Goal: Task Accomplishment & Management: Use online tool/utility

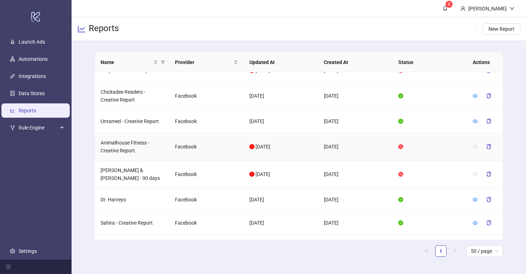
scroll to position [121, 0]
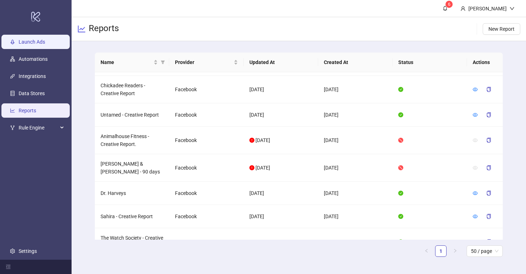
click at [38, 40] on link "Launch Ads" at bounding box center [32, 42] width 26 height 6
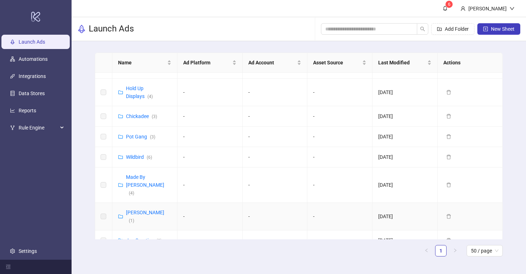
scroll to position [344, 0]
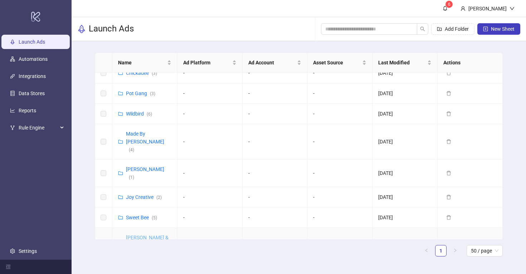
click at [148, 235] on link "Purdy & Figg (UK) ( 8 )" at bounding box center [152, 249] width 52 height 29
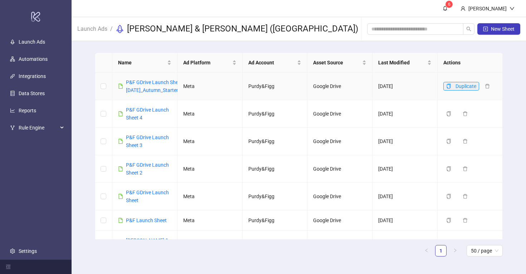
click at [451, 84] on icon "copy" at bounding box center [449, 86] width 4 height 5
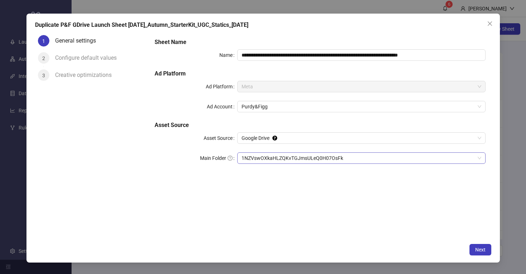
click at [424, 157] on span "1NZVswOXkaHLZQKvTGJmsULeQ0H07OsFk" at bounding box center [361, 158] width 239 height 11
click at [480, 158] on span "1NZVswOXkaHLZQKvTGJmsULeQ0H07OsFk" at bounding box center [361, 158] width 239 height 11
drag, startPoint x: 233, startPoint y: 154, endPoint x: 268, endPoint y: 160, distance: 34.8
click at [268, 160] on div "Main Folder 1NZVswOXkaHLZQKvTGJmsULeQ0H07OsFk" at bounding box center [320, 158] width 331 height 11
click at [490, 24] on icon "close" at bounding box center [490, 23] width 4 height 4
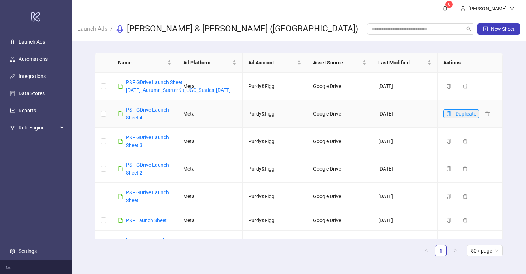
click at [448, 111] on icon "copy" at bounding box center [448, 113] width 5 height 5
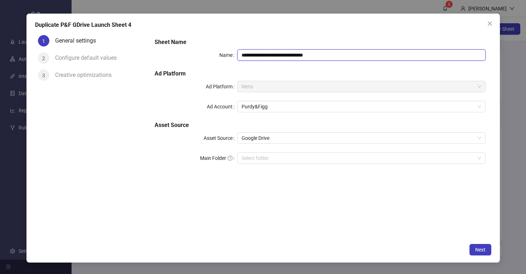
drag, startPoint x: 321, startPoint y: 53, endPoint x: 299, endPoint y: 54, distance: 22.2
click at [299, 54] on input "**********" at bounding box center [361, 54] width 248 height 11
type input "**********"
click at [478, 248] on span "Next" at bounding box center [480, 250] width 10 height 6
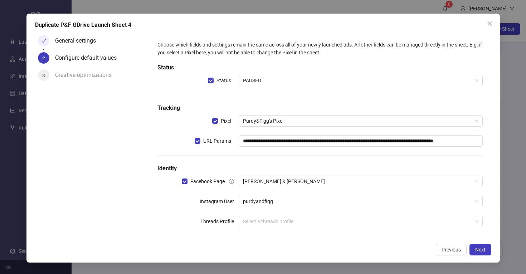
scroll to position [5, 0]
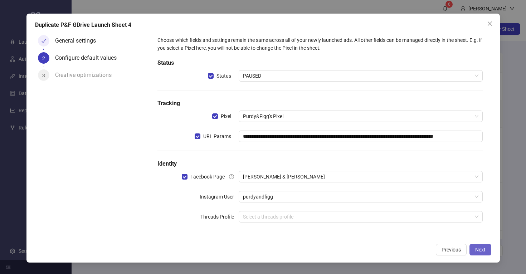
click at [481, 248] on span "Next" at bounding box center [480, 250] width 10 height 6
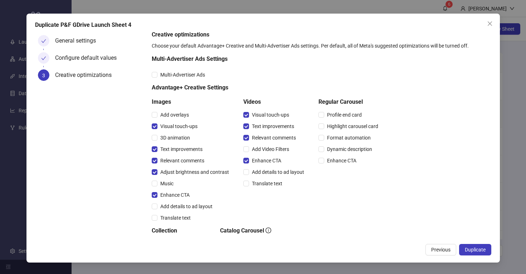
click at [481, 248] on span "Duplicate" at bounding box center [475, 250] width 21 height 6
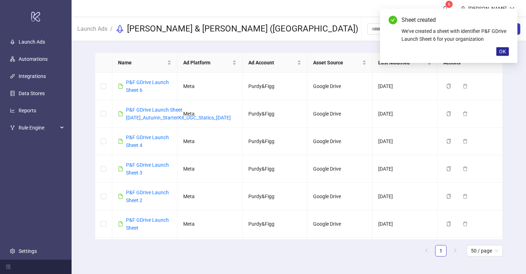
click at [502, 52] on span "OK" at bounding box center [502, 52] width 7 height 6
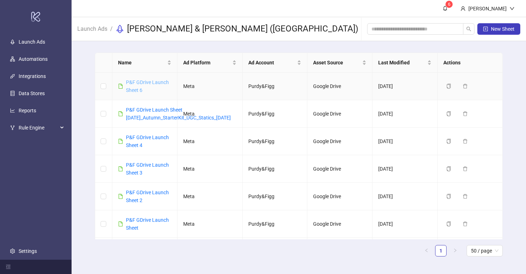
click at [156, 83] on link "P&F GDrive Launch Sheet 6" at bounding box center [147, 86] width 43 height 14
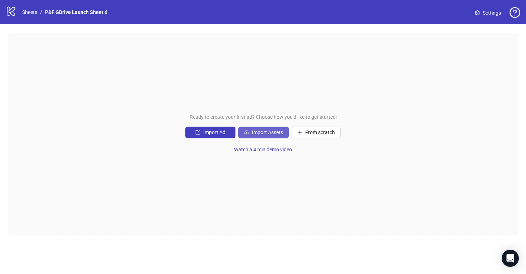
click at [266, 132] on span "Import Assets" at bounding box center [267, 133] width 31 height 6
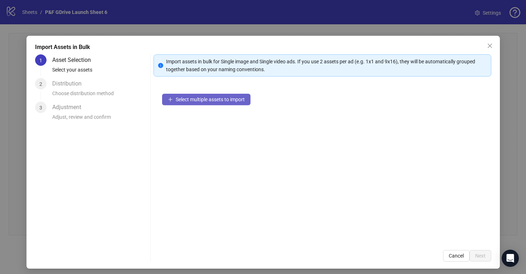
click at [198, 100] on span "Select multiple assets to import" at bounding box center [210, 100] width 69 height 6
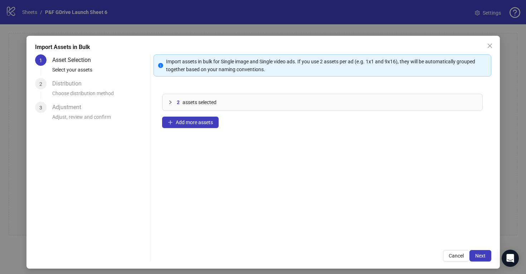
click at [171, 102] on icon "collapsed" at bounding box center [170, 103] width 2 height 4
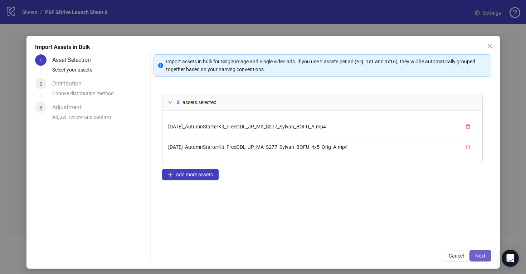
click at [480, 255] on span "Next" at bounding box center [480, 256] width 10 height 6
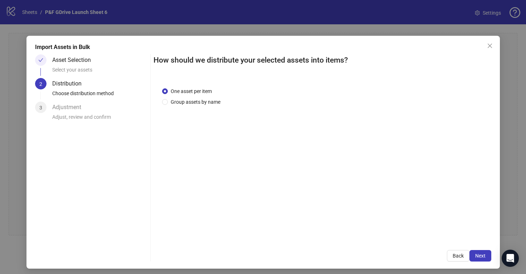
click at [480, 255] on span "Next" at bounding box center [480, 256] width 10 height 6
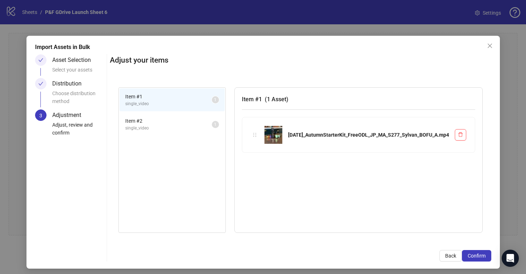
click at [178, 126] on span "single_video" at bounding box center [168, 128] width 87 height 7
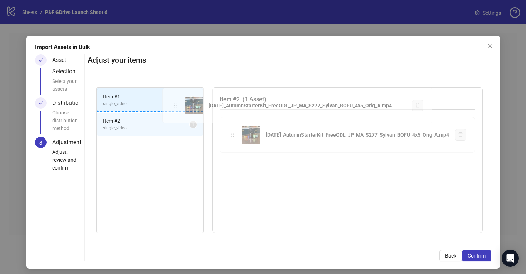
click at [177, 107] on div "Item # 1 single_video 1 Item # 2 single_video 1 Item # 2 ( 1 Asset ) [DATE]_Aut…" at bounding box center [290, 160] width 404 height 163
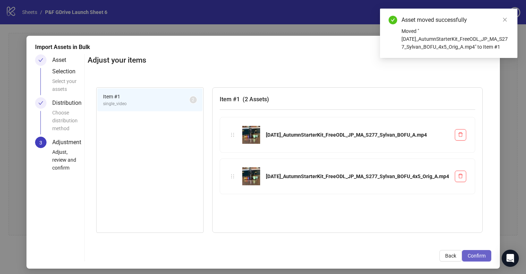
click at [479, 255] on span "Confirm" at bounding box center [477, 256] width 18 height 6
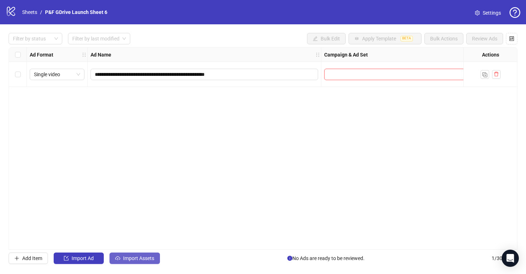
click at [149, 257] on span "Import Assets" at bounding box center [138, 259] width 31 height 6
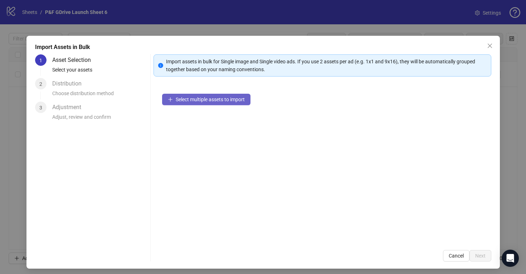
click at [182, 97] on span "Select multiple assets to import" at bounding box center [210, 100] width 69 height 6
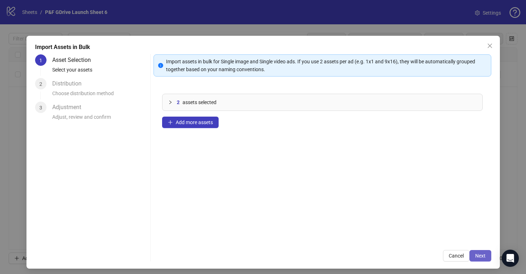
click at [477, 253] on span "Next" at bounding box center [480, 256] width 10 height 6
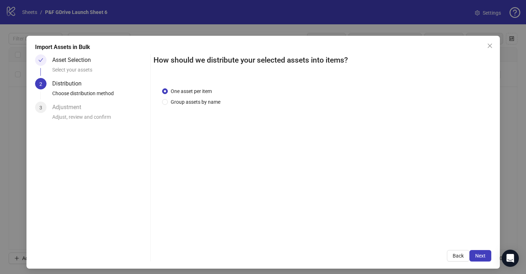
click at [477, 253] on span "Next" at bounding box center [480, 256] width 10 height 6
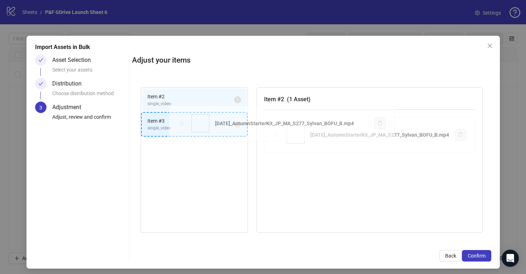
drag, startPoint x: 263, startPoint y: 136, endPoint x: 183, endPoint y: 124, distance: 81.4
click at [183, 124] on div "Item # 2 single_video 1 Item # 3 single_video 1 Item # 2 ( 1 Asset ) [DATE]_Aut…" at bounding box center [311, 160] width 359 height 163
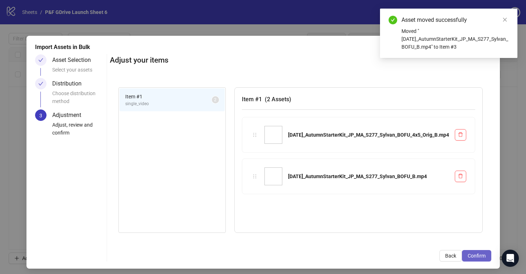
click at [474, 254] on span "Confirm" at bounding box center [477, 256] width 18 height 6
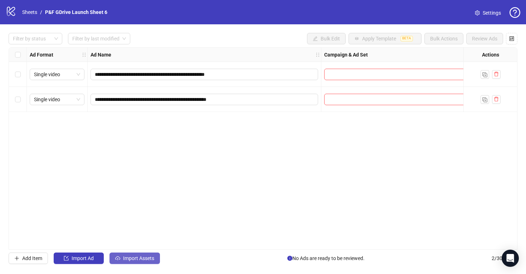
click at [128, 256] on span "Import Assets" at bounding box center [138, 259] width 31 height 6
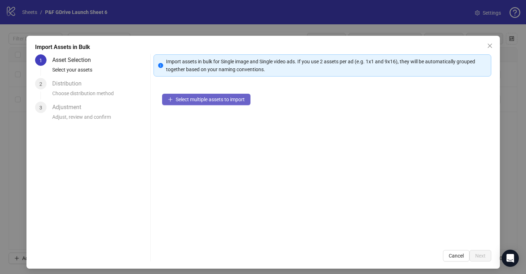
click at [207, 101] on span "Select multiple assets to import" at bounding box center [210, 100] width 69 height 6
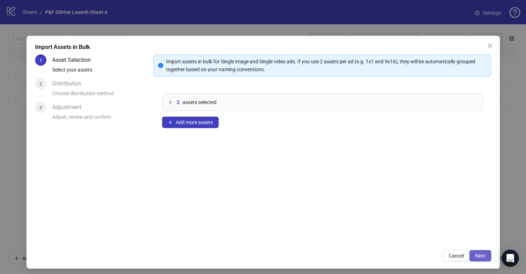
click at [484, 257] on span "Next" at bounding box center [480, 256] width 10 height 6
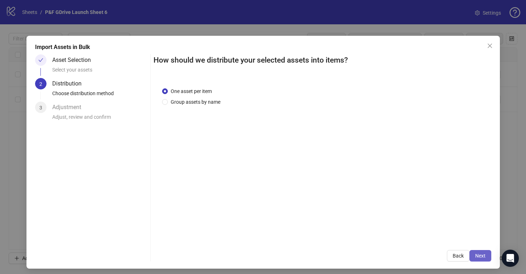
click at [484, 257] on span "Next" at bounding box center [480, 256] width 10 height 6
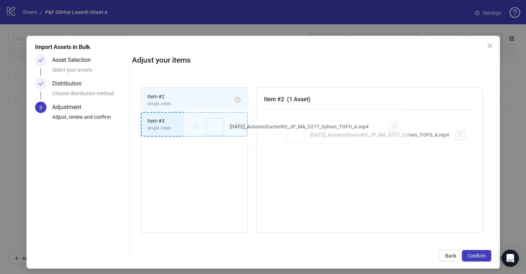
drag, startPoint x: 263, startPoint y: 135, endPoint x: 198, endPoint y: 127, distance: 66.0
click at [198, 127] on div "Item # 2 single_video 1 Item # 3 single_video 1 Item # 2 ( 1 Asset ) [DATE]_Aut…" at bounding box center [311, 160] width 359 height 163
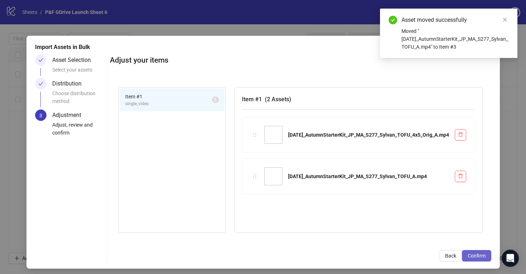
click at [476, 256] on span "Confirm" at bounding box center [477, 256] width 18 height 6
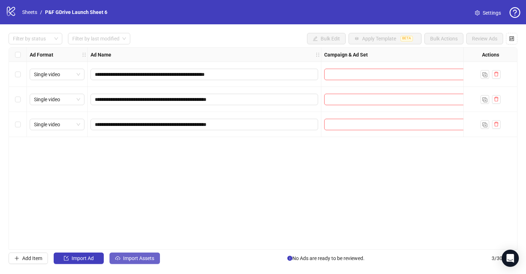
click at [138, 260] on span "Import Assets" at bounding box center [138, 259] width 31 height 6
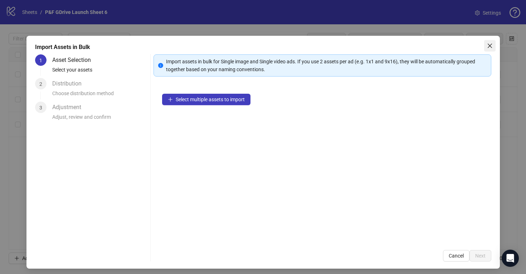
click at [488, 44] on icon "close" at bounding box center [490, 46] width 6 height 6
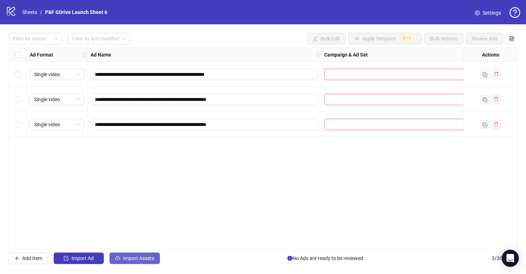
click at [132, 260] on span "Import Assets" at bounding box center [138, 259] width 31 height 6
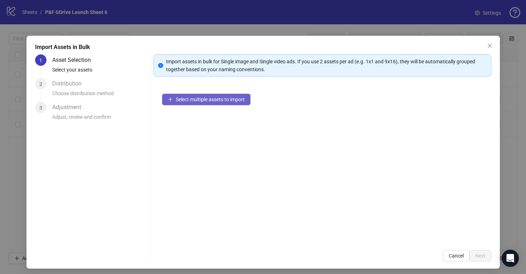
click at [189, 102] on span "Select multiple assets to import" at bounding box center [210, 100] width 69 height 6
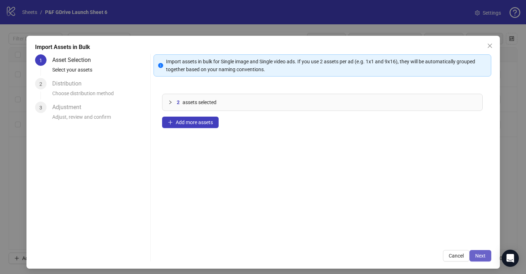
click at [481, 255] on span "Next" at bounding box center [480, 256] width 10 height 6
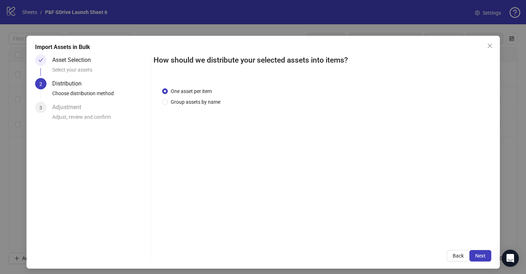
click at [481, 255] on span "Next" at bounding box center [480, 256] width 10 height 6
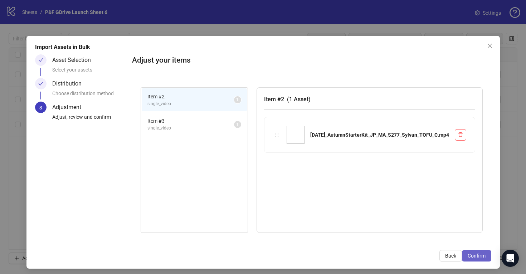
click at [478, 255] on span "Confirm" at bounding box center [477, 256] width 18 height 6
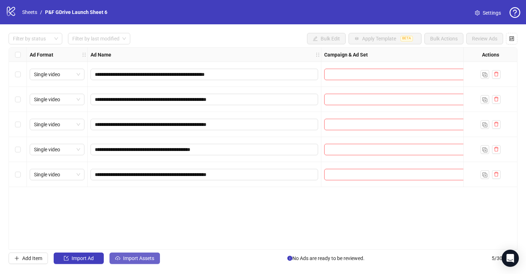
click at [136, 259] on span "Import Assets" at bounding box center [138, 259] width 31 height 6
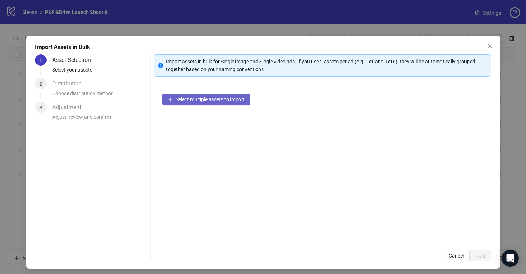
click at [207, 97] on span "Select multiple assets to import" at bounding box center [210, 100] width 69 height 6
click at [491, 42] on button "Close" at bounding box center [489, 45] width 11 height 11
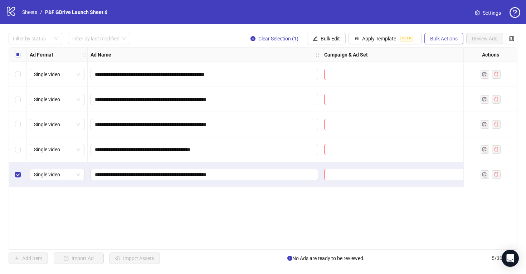
click at [436, 35] on button "Bulk Actions" at bounding box center [444, 38] width 39 height 11
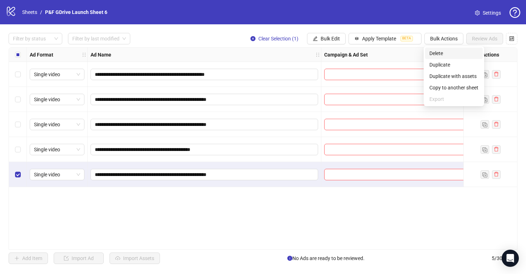
click at [445, 53] on span "Delete" at bounding box center [454, 53] width 49 height 8
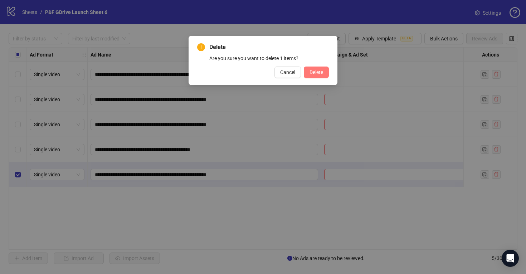
click at [317, 72] on span "Delete" at bounding box center [317, 72] width 14 height 6
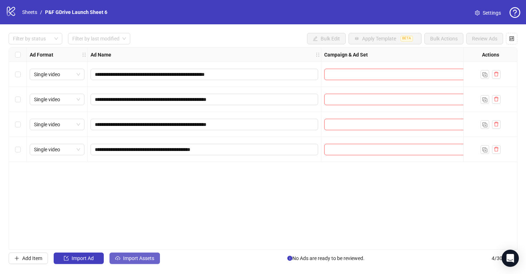
click at [130, 259] on span "Import Assets" at bounding box center [138, 259] width 31 height 6
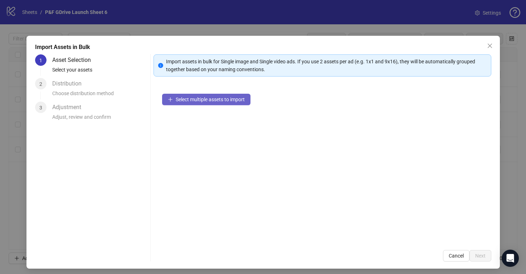
click at [193, 103] on button "Select multiple assets to import" at bounding box center [206, 99] width 88 height 11
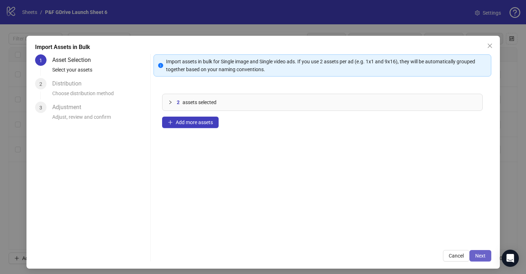
click at [481, 255] on span "Next" at bounding box center [480, 256] width 10 height 6
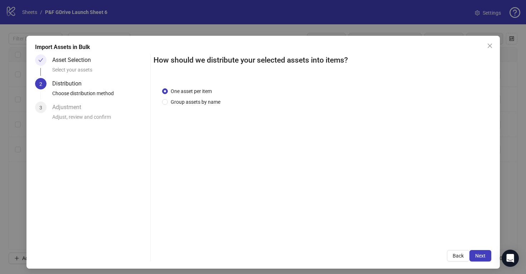
click at [481, 255] on span "Next" at bounding box center [480, 256] width 10 height 6
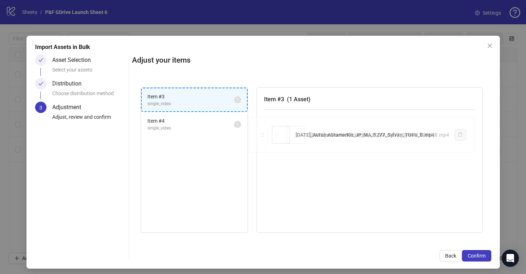
drag, startPoint x: 263, startPoint y: 133, endPoint x: 193, endPoint y: 110, distance: 73.5
click at [166, 108] on div "Item # 3 single_video 1 Item # 4 single_video 1 Item # 3 ( 1 Asset ) [DATE]_Aut…" at bounding box center [311, 160] width 359 height 163
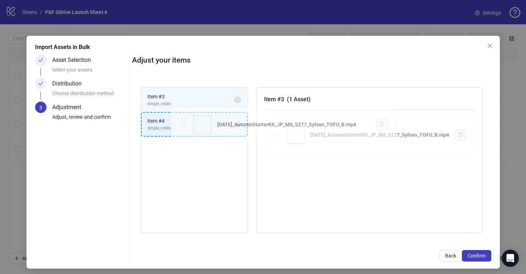
drag, startPoint x: 261, startPoint y: 135, endPoint x: 182, endPoint y: 125, distance: 79.5
click at [182, 125] on div "Item # 3 single_video 1 Item # 4 single_video 1 Item # 3 ( 1 Asset ) [DATE]_Aut…" at bounding box center [311, 160] width 359 height 163
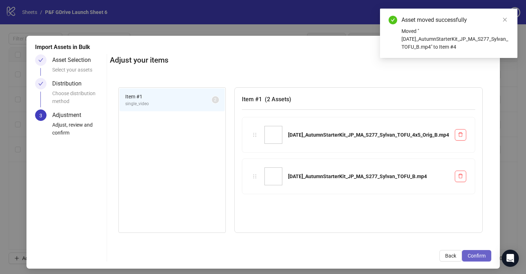
click at [475, 255] on span "Confirm" at bounding box center [477, 256] width 18 height 6
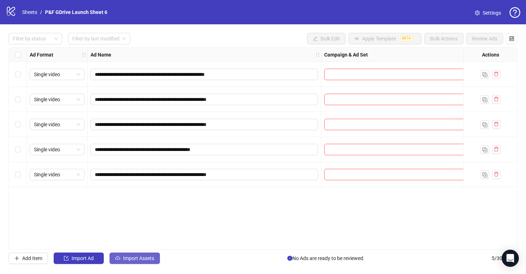
click at [144, 260] on span "Import Assets" at bounding box center [138, 259] width 31 height 6
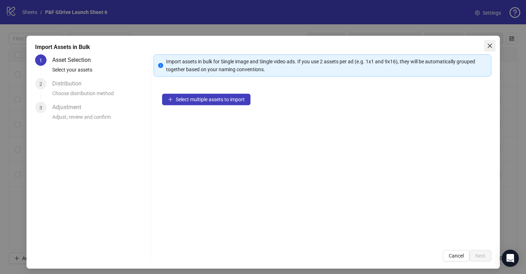
click at [489, 48] on icon "close" at bounding box center [490, 46] width 6 height 6
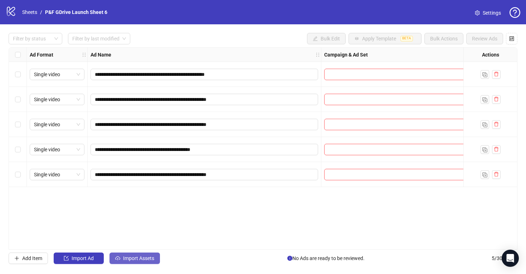
click at [129, 259] on span "Import Assets" at bounding box center [138, 259] width 31 height 6
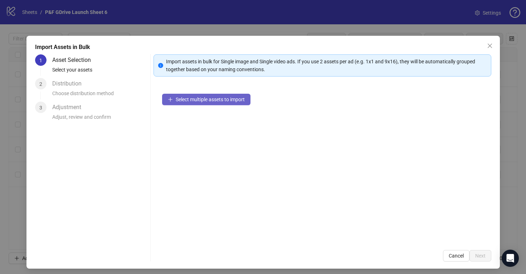
click at [180, 101] on span "Select multiple assets to import" at bounding box center [210, 100] width 69 height 6
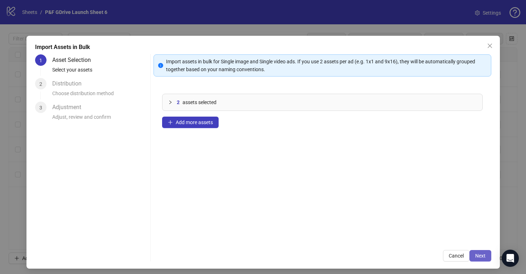
click at [478, 257] on span "Next" at bounding box center [480, 256] width 10 height 6
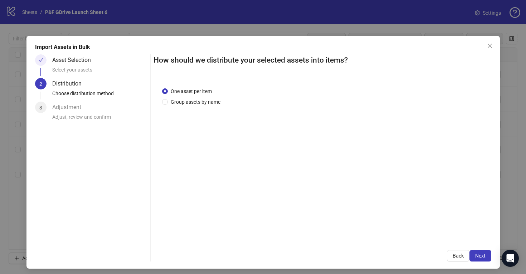
click at [478, 257] on span "Next" at bounding box center [480, 256] width 10 height 6
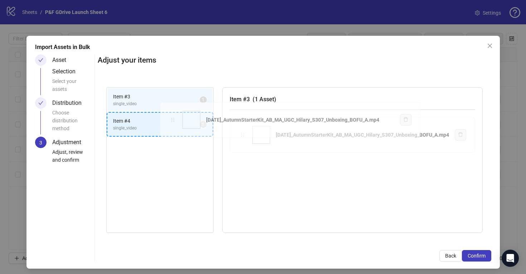
drag, startPoint x: 229, startPoint y: 135, endPoint x: 223, endPoint y: 133, distance: 6.3
click at [175, 121] on div "Item # 3 single_video 1 Item # 4 single_video 1 Item # 3 ( 1 Asset ) [DATE]_Aut…" at bounding box center [295, 160] width 394 height 163
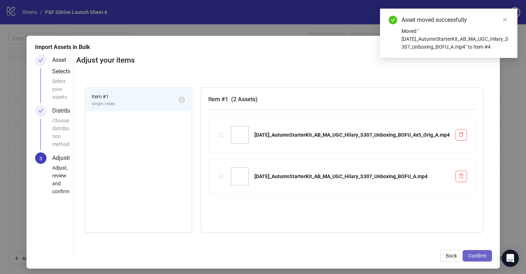
click at [487, 258] on span "Confirm" at bounding box center [478, 256] width 18 height 6
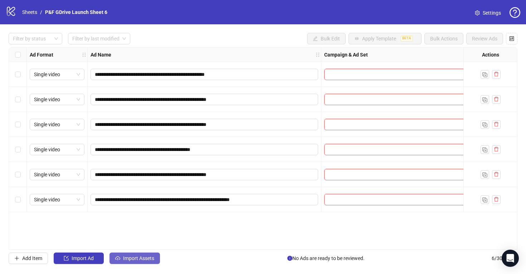
click at [126, 260] on span "Import Assets" at bounding box center [138, 259] width 31 height 6
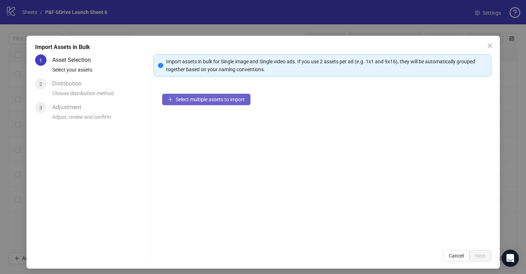
click at [208, 98] on span "Select multiple assets to import" at bounding box center [210, 100] width 69 height 6
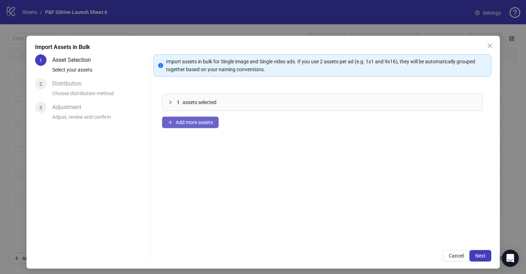
click at [187, 126] on button "Add more assets" at bounding box center [190, 122] width 57 height 11
click at [169, 102] on icon "collapsed" at bounding box center [170, 102] width 4 height 4
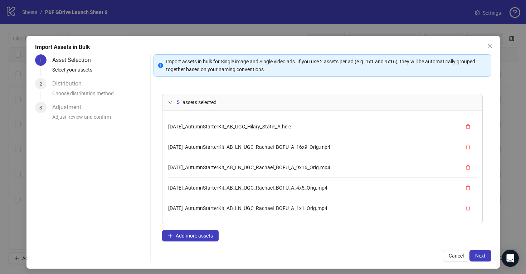
scroll to position [8, 0]
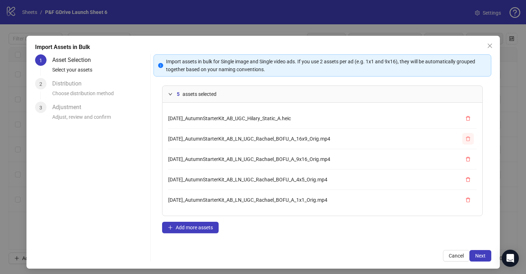
click at [468, 137] on icon "delete" at bounding box center [468, 138] width 5 height 5
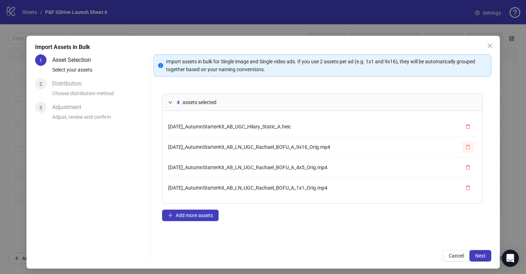
scroll to position [0, 0]
click at [469, 166] on icon "delete" at bounding box center [468, 167] width 4 height 5
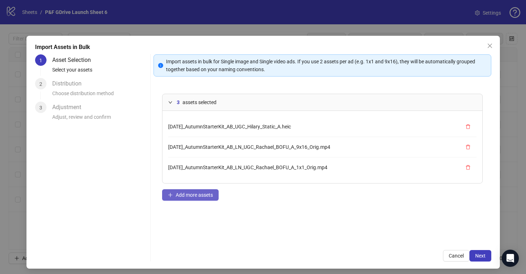
click at [195, 196] on span "Add more assets" at bounding box center [194, 195] width 37 height 6
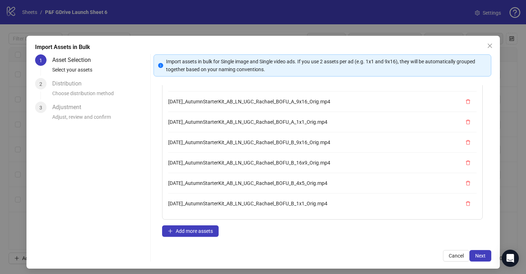
scroll to position [49, 0]
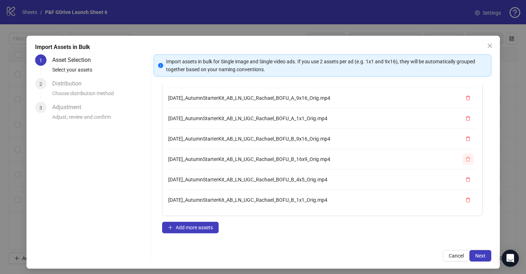
click at [469, 157] on icon "delete" at bounding box center [468, 159] width 4 height 5
click at [469, 179] on icon "delete" at bounding box center [468, 179] width 4 height 5
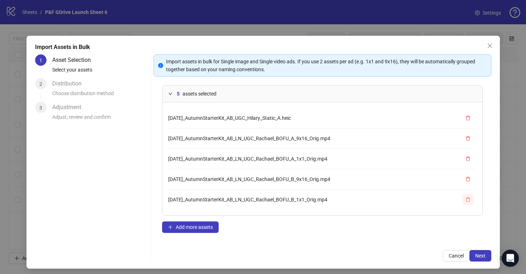
scroll to position [8, 0]
click at [197, 226] on span "Add more assets" at bounding box center [194, 228] width 37 height 6
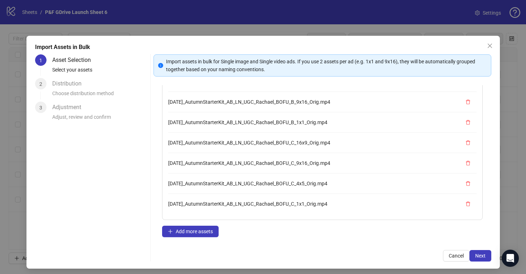
scroll to position [50, 0]
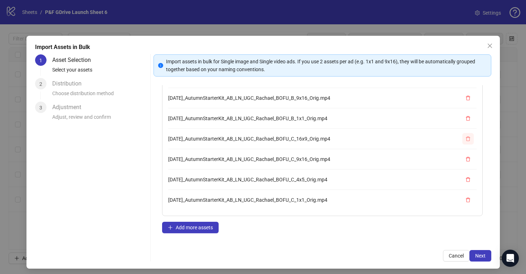
click at [468, 138] on icon "delete" at bounding box center [468, 138] width 5 height 5
click at [467, 179] on icon "delete" at bounding box center [468, 179] width 5 height 5
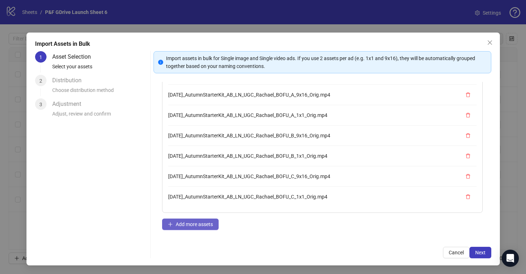
click at [195, 224] on span "Add more assets" at bounding box center [194, 225] width 37 height 6
click at [467, 136] on icon "delete" at bounding box center [468, 136] width 5 height 5
click at [469, 176] on icon "delete" at bounding box center [468, 176] width 4 height 5
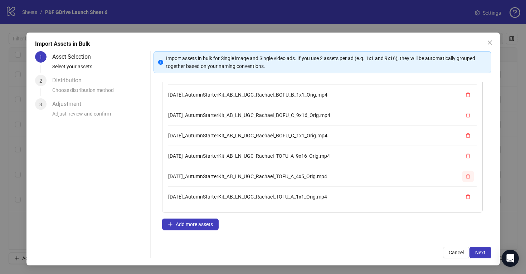
scroll to position [40, 0]
click at [189, 224] on span "Add more assets" at bounding box center [194, 225] width 37 height 6
click at [468, 176] on icon "delete" at bounding box center [468, 176] width 5 height 5
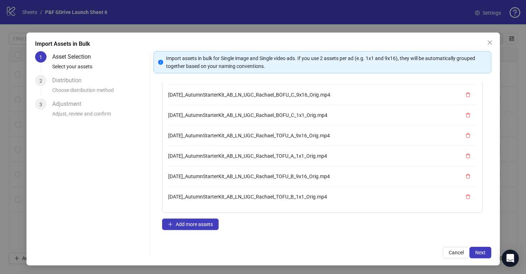
scroll to position [81, 0]
click at [193, 227] on button "Add more assets" at bounding box center [190, 224] width 57 height 11
click at [467, 134] on icon "delete" at bounding box center [468, 135] width 4 height 5
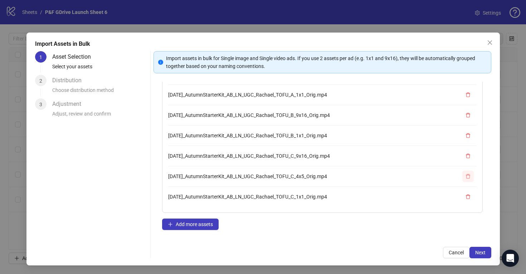
click at [468, 175] on icon "delete" at bounding box center [468, 176] width 5 height 5
click at [190, 225] on span "Add more assets" at bounding box center [194, 225] width 37 height 6
click at [192, 226] on span "Add more assets" at bounding box center [194, 225] width 37 height 6
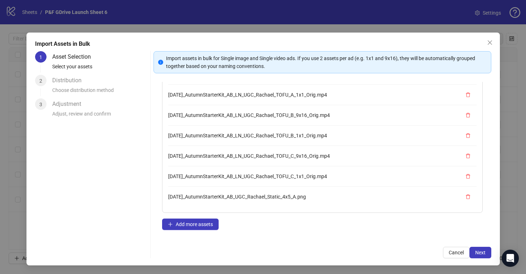
scroll to position [163, 0]
click at [189, 225] on span "Add more assets" at bounding box center [194, 225] width 37 height 6
click at [198, 224] on span "Add more assets" at bounding box center [194, 225] width 37 height 6
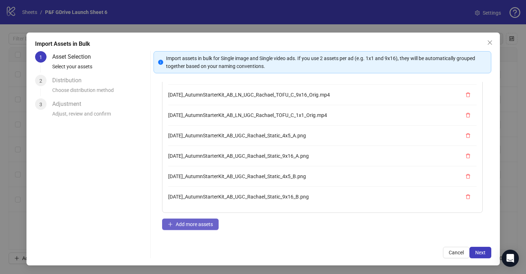
click at [203, 224] on span "Add more assets" at bounding box center [194, 225] width 37 height 6
click at [186, 222] on span "Add more assets" at bounding box center [194, 225] width 37 height 6
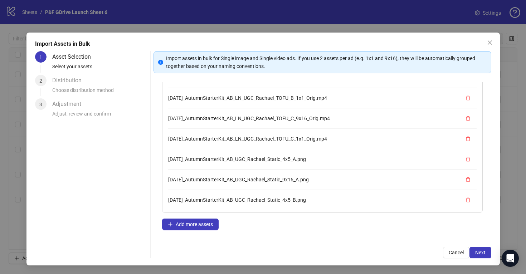
scroll to position [244, 0]
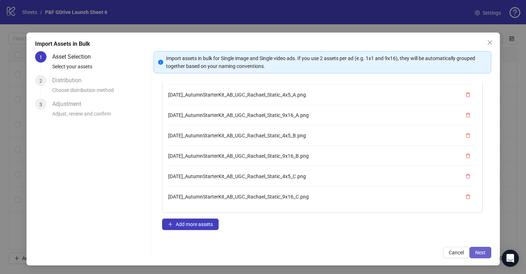
click at [480, 255] on span "Next" at bounding box center [480, 253] width 10 height 6
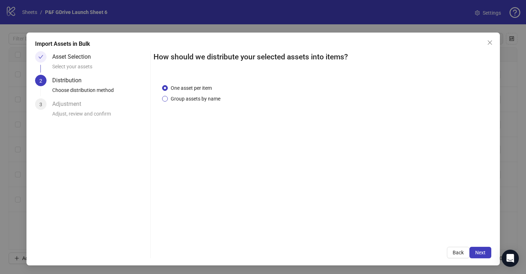
click at [181, 97] on span "Group assets by name" at bounding box center [195, 99] width 55 height 8
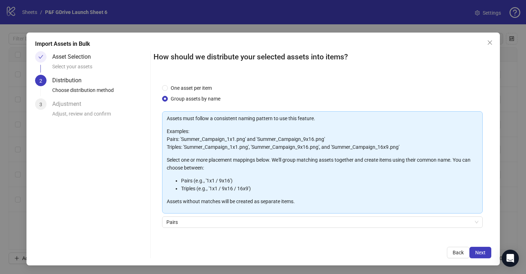
scroll to position [47, 0]
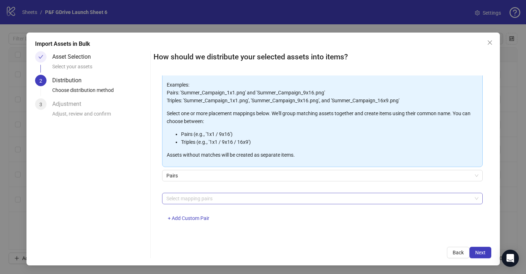
click at [199, 199] on div at bounding box center [319, 199] width 310 height 10
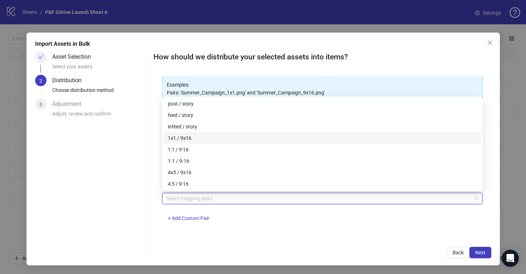
click at [190, 135] on div "1x1 / 9x16" at bounding box center [322, 138] width 309 height 8
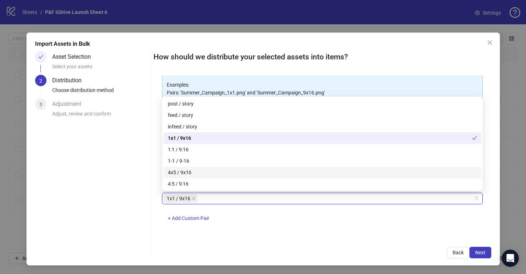
click at [194, 170] on div "4x5 / 9x16" at bounding box center [322, 173] width 309 height 8
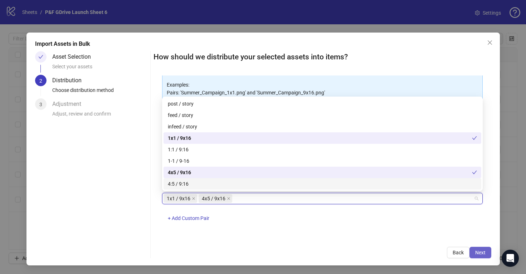
click at [478, 254] on span "Next" at bounding box center [480, 253] width 10 height 6
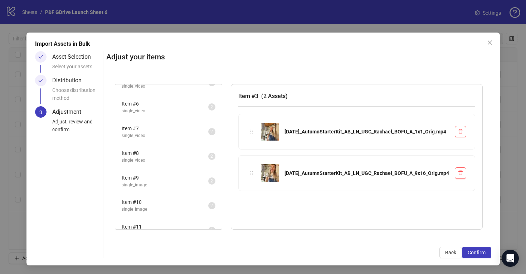
scroll to position [101, 0]
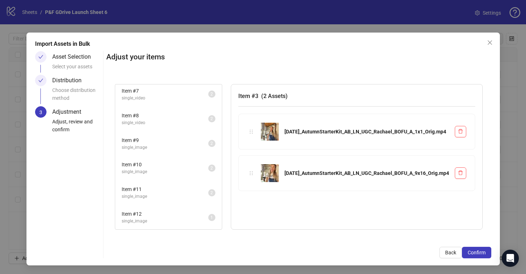
click at [158, 216] on span "Item # 12" at bounding box center [165, 214] width 87 height 8
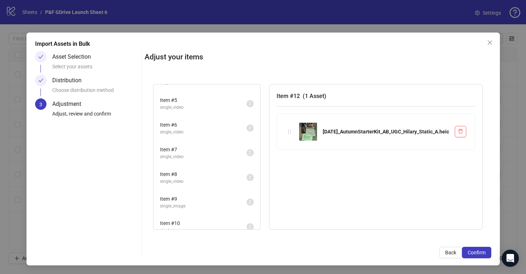
scroll to position [0, 0]
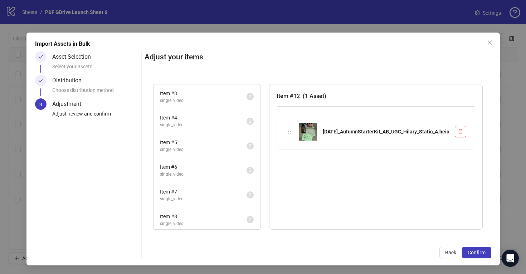
click at [191, 100] on span "single_video" at bounding box center [203, 100] width 87 height 7
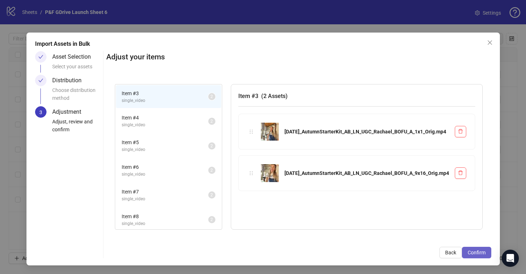
click at [482, 250] on span "Confirm" at bounding box center [477, 253] width 18 height 6
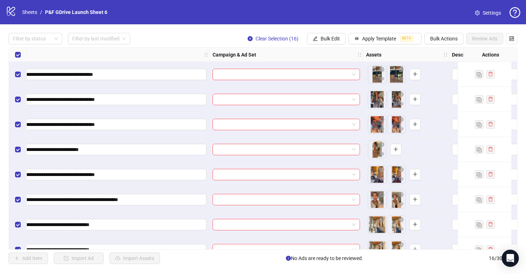
scroll to position [0, 113]
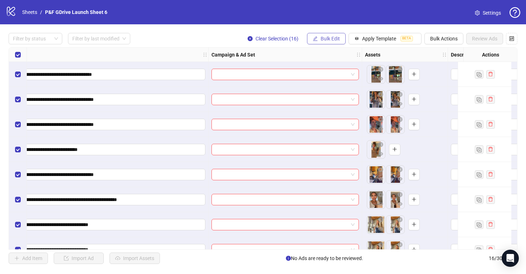
click at [316, 40] on icon "edit" at bounding box center [315, 38] width 5 height 5
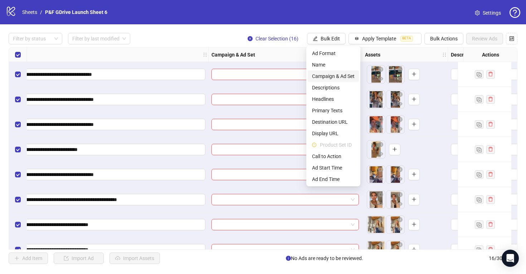
click at [329, 78] on span "Campaign & Ad Set" at bounding box center [333, 76] width 43 height 8
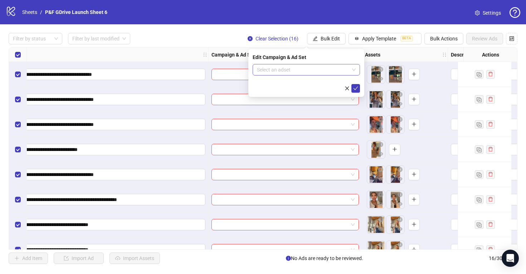
click at [274, 69] on input "search" at bounding box center [303, 69] width 92 height 11
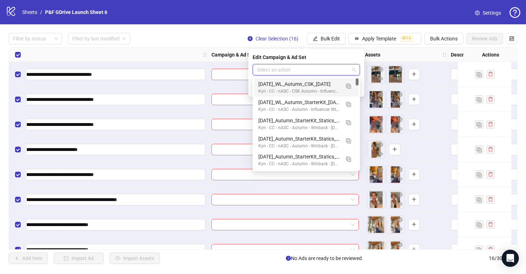
paste input "**********"
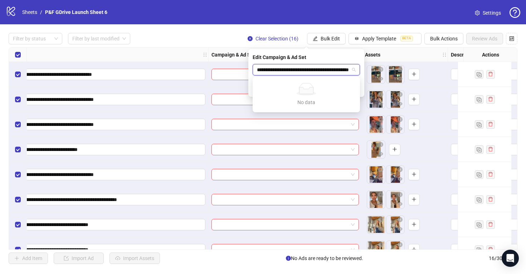
scroll to position [0, 0]
drag, startPoint x: 276, startPoint y: 69, endPoint x: 241, endPoint y: 68, distance: 34.7
click at [241, 68] on body "**********" at bounding box center [263, 137] width 526 height 274
click at [338, 69] on input "**********" at bounding box center [303, 69] width 92 height 11
drag, startPoint x: 316, startPoint y: 70, endPoint x: 239, endPoint y: 69, distance: 77.3
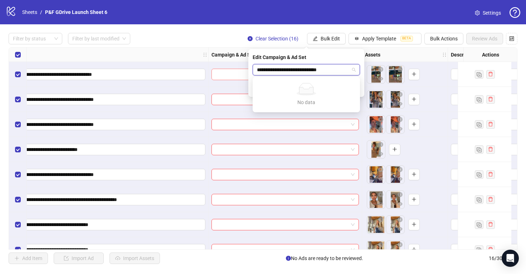
click at [239, 69] on body "**********" at bounding box center [263, 137] width 526 height 274
type input "******"
click at [274, 69] on input "******" at bounding box center [303, 69] width 92 height 11
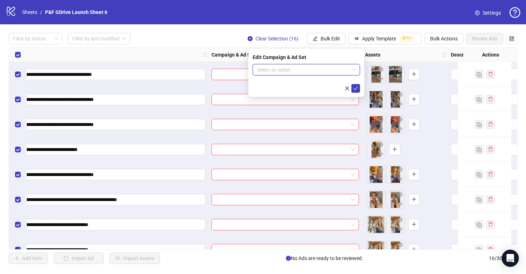
click at [274, 69] on input "search" at bounding box center [303, 69] width 92 height 11
click at [314, 67] on input "search" at bounding box center [303, 69] width 92 height 11
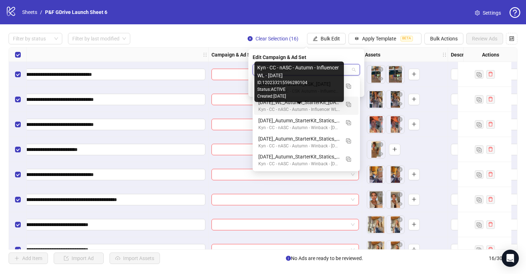
click at [316, 109] on div "Kyn - CC - nASC - Autumn - Influencer WL - [DATE]" at bounding box center [299, 109] width 82 height 7
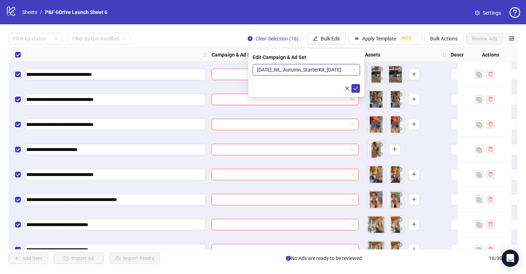
click at [353, 67] on span "[DATE]_WL_Autumn_StarterKit_[DATE]" at bounding box center [306, 69] width 99 height 11
click at [352, 67] on span "[DATE]_WL_Autumn_StarterKit_[DATE]" at bounding box center [306, 69] width 99 height 11
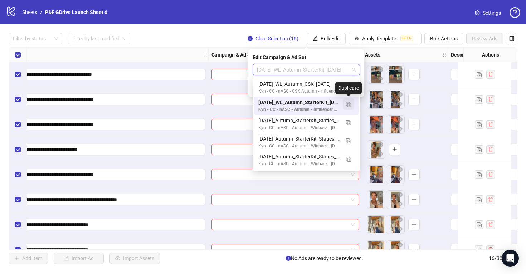
click at [349, 103] on img "button" at bounding box center [348, 104] width 5 height 5
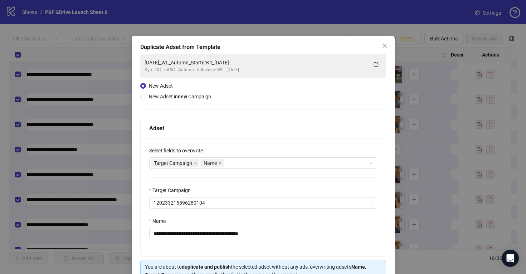
scroll to position [40, 0]
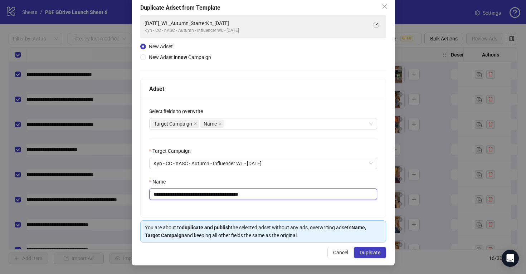
drag, startPoint x: 270, startPoint y: 193, endPoint x: 256, endPoint y: 193, distance: 14.0
click at [256, 193] on input "**********" at bounding box center [263, 194] width 228 height 11
type input "**********"
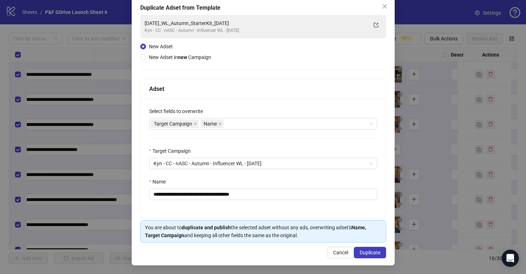
click at [306, 207] on div "**********" at bounding box center [263, 158] width 245 height 118
click at [371, 254] on span "Duplicate" at bounding box center [370, 253] width 21 height 6
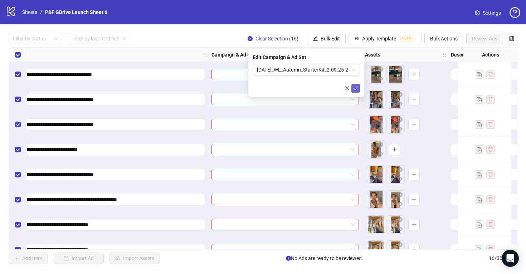
click at [357, 90] on icon "check" at bounding box center [355, 88] width 5 height 5
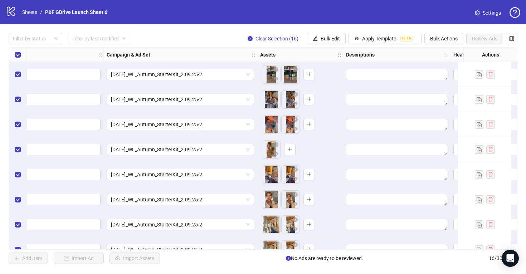
scroll to position [0, 218]
click at [200, 33] on div "**********" at bounding box center [263, 148] width 526 height 248
click at [328, 40] on span "Bulk Edit" at bounding box center [330, 39] width 19 height 6
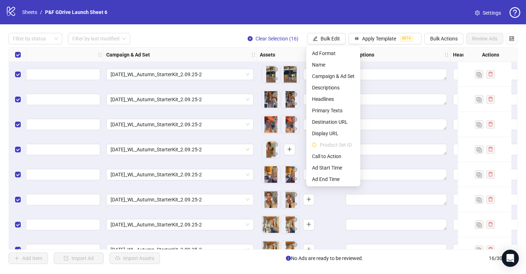
click at [211, 32] on div "**********" at bounding box center [263, 148] width 526 height 248
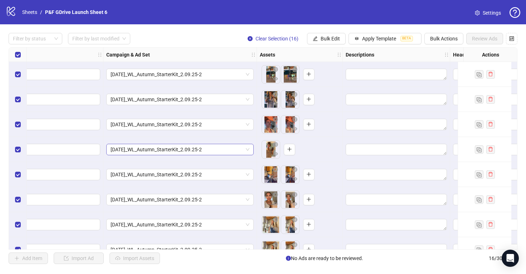
scroll to position [0, 0]
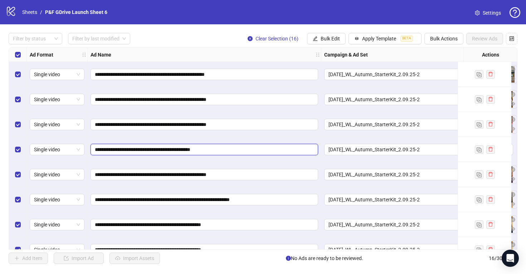
click at [243, 150] on input "**********" at bounding box center [204, 150] width 218 height 8
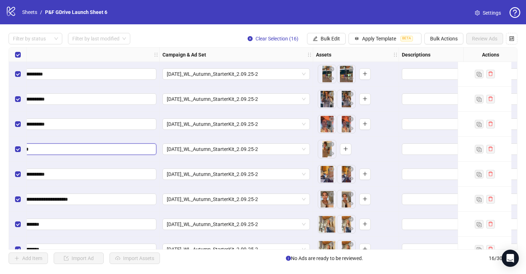
scroll to position [0, 283]
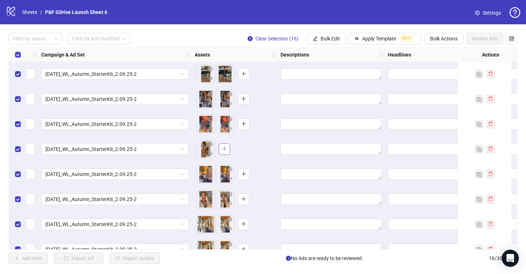
click at [224, 147] on icon "plus" at bounding box center [224, 148] width 5 height 5
click at [243, 148] on span "+ 1" at bounding box center [242, 149] width 9 height 8
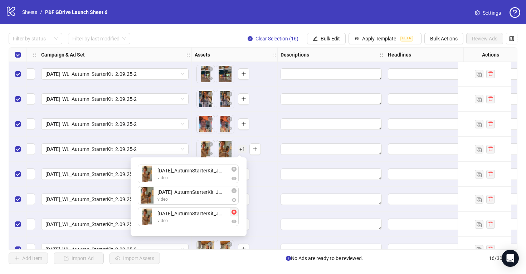
click at [234, 212] on icon "close-circle" at bounding box center [234, 212] width 5 height 5
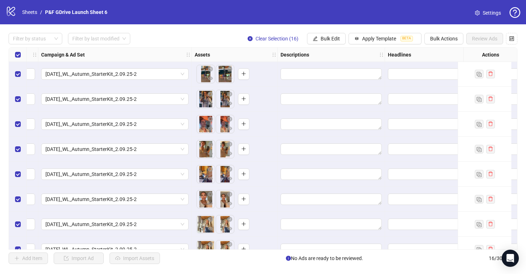
drag, startPoint x: 223, startPoint y: 150, endPoint x: 201, endPoint y: 150, distance: 22.2
click at [201, 150] on body "**********" at bounding box center [263, 137] width 526 height 274
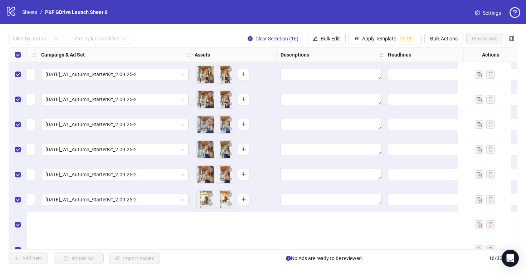
scroll to position [0, 283]
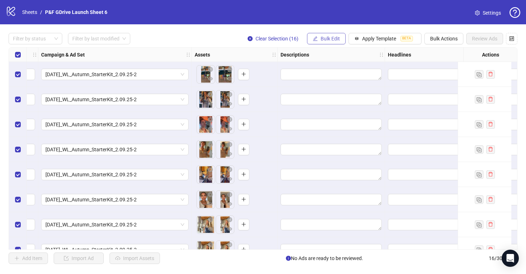
click at [326, 41] on span "Bulk Edit" at bounding box center [330, 39] width 19 height 6
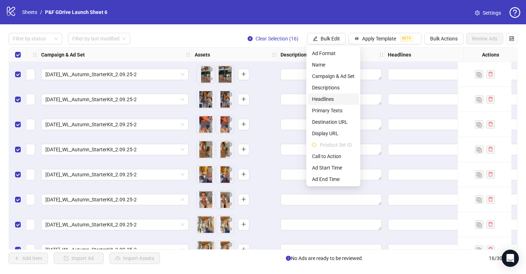
click at [336, 97] on span "Headlines" at bounding box center [333, 99] width 43 height 8
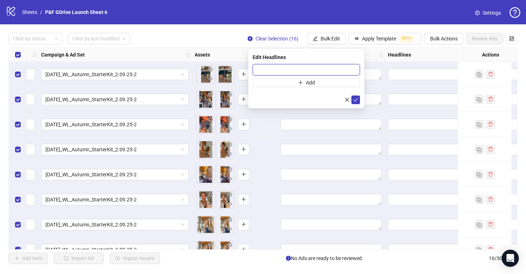
click at [299, 71] on input "text" at bounding box center [306, 69] width 107 height 11
paste input "**********"
type input "**********"
click at [355, 100] on icon "check" at bounding box center [355, 99] width 5 height 5
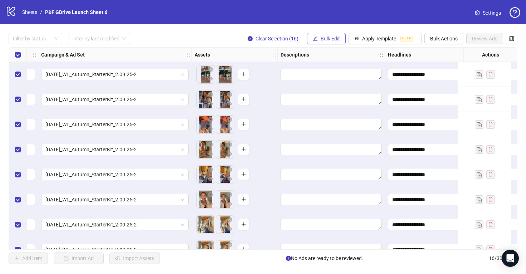
click at [326, 39] on span "Bulk Edit" at bounding box center [330, 39] width 19 height 6
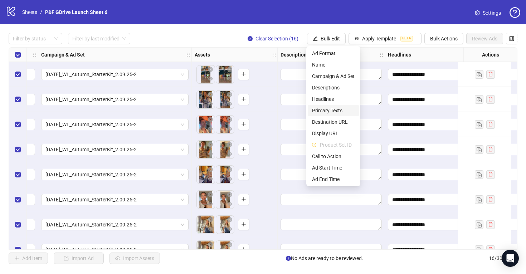
click at [333, 109] on span "Primary Texts" at bounding box center [333, 111] width 43 height 8
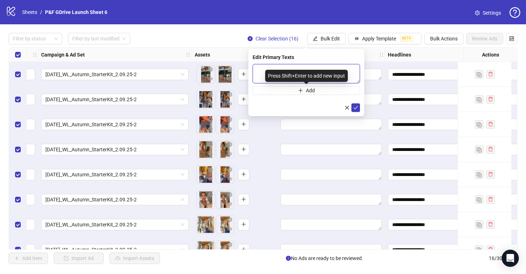
click at [285, 66] on textarea at bounding box center [306, 73] width 107 height 19
paste textarea "**********"
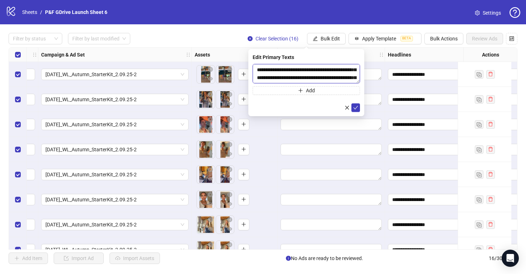
scroll to position [15, 0]
drag, startPoint x: 309, startPoint y: 77, endPoint x: 288, endPoint y: 77, distance: 20.4
click at [288, 77] on textarea "**********" at bounding box center [306, 73] width 107 height 19
paste textarea "**********"
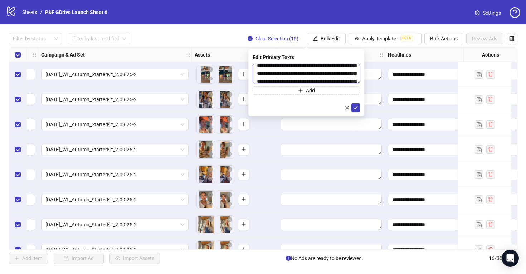
scroll to position [30, 0]
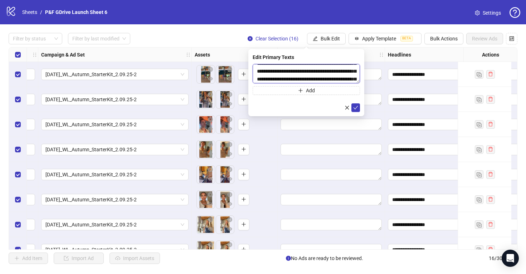
drag, startPoint x: 303, startPoint y: 71, endPoint x: 281, endPoint y: 71, distance: 21.8
click at [281, 71] on textarea "**********" at bounding box center [306, 73] width 107 height 19
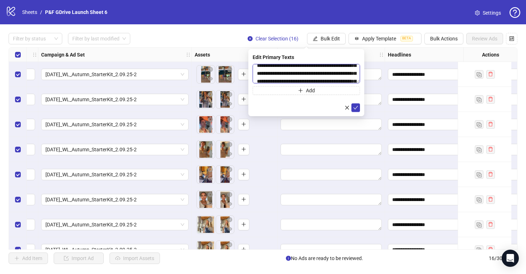
scroll to position [35, 0]
drag, startPoint x: 282, startPoint y: 73, endPoint x: 256, endPoint y: 73, distance: 25.4
click at [256, 73] on textarea "**********" at bounding box center [306, 73] width 107 height 19
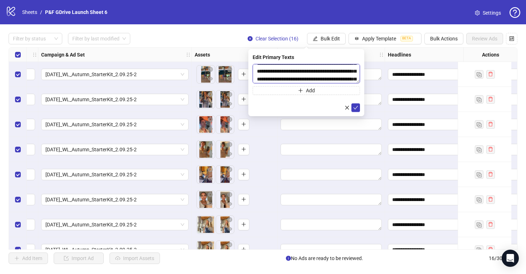
drag, startPoint x: 347, startPoint y: 71, endPoint x: 326, endPoint y: 72, distance: 20.4
click at [326, 72] on textarea "**********" at bounding box center [306, 73] width 107 height 19
drag, startPoint x: 286, startPoint y: 80, endPoint x: 254, endPoint y: 68, distance: 33.5
click at [254, 68] on textarea "**********" at bounding box center [306, 73] width 107 height 19
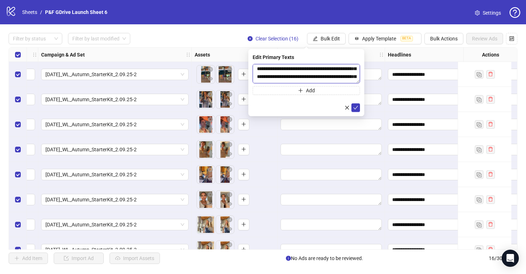
scroll to position [43, 0]
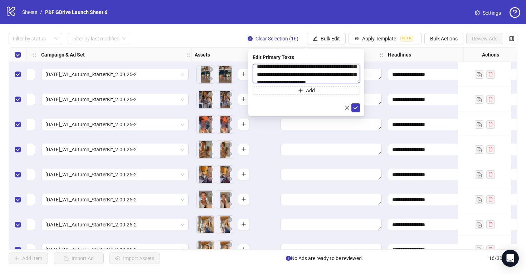
click at [277, 75] on textarea "**********" at bounding box center [306, 73] width 107 height 19
drag, startPoint x: 285, startPoint y: 75, endPoint x: 266, endPoint y: 75, distance: 19.3
click at [266, 75] on textarea "**********" at bounding box center [306, 73] width 107 height 19
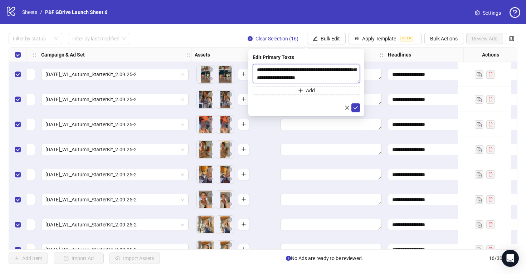
scroll to position [63, 0]
type textarea "**********"
click at [354, 108] on icon "check" at bounding box center [356, 108] width 5 height 4
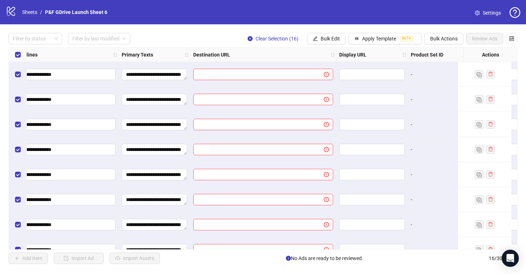
scroll to position [0, 709]
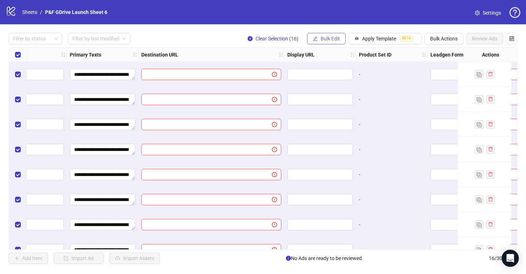
click at [327, 38] on span "Bulk Edit" at bounding box center [330, 39] width 19 height 6
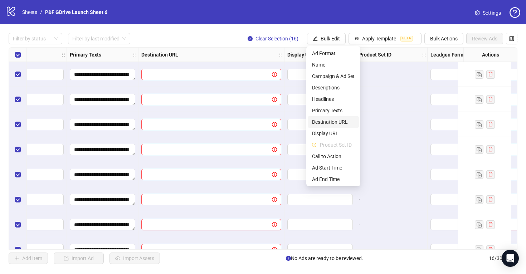
click at [332, 122] on span "Destination URL" at bounding box center [333, 122] width 43 height 8
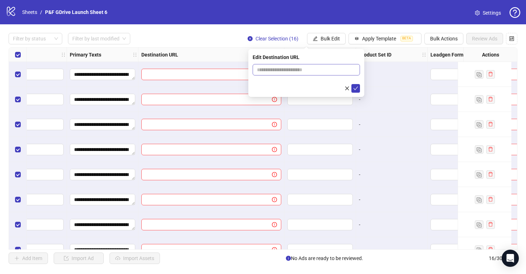
click at [281, 65] on span at bounding box center [306, 69] width 107 height 11
paste input "********"
type input "********"
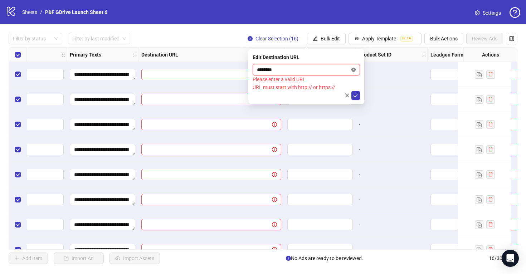
click at [353, 68] on icon "close-circle" at bounding box center [354, 70] width 4 height 4
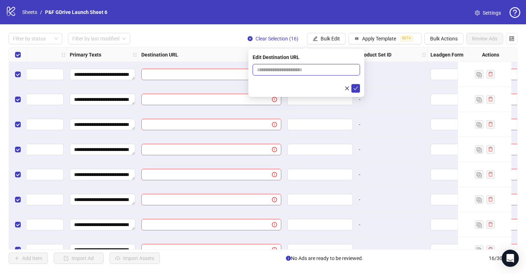
paste input "**********"
type input "**********"
click at [347, 54] on div "Edit Destination URL" at bounding box center [306, 57] width 107 height 8
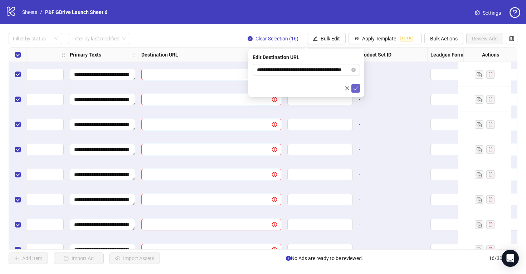
click at [356, 89] on icon "check" at bounding box center [355, 88] width 5 height 5
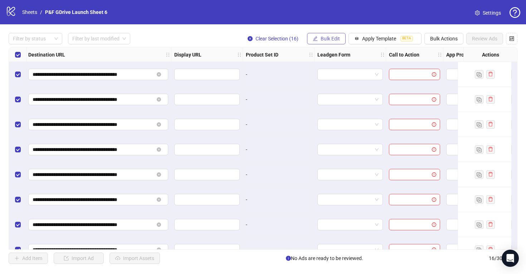
scroll to position [0, 845]
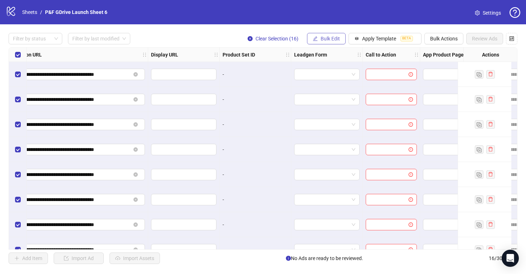
click at [330, 35] on button "Bulk Edit" at bounding box center [326, 38] width 39 height 11
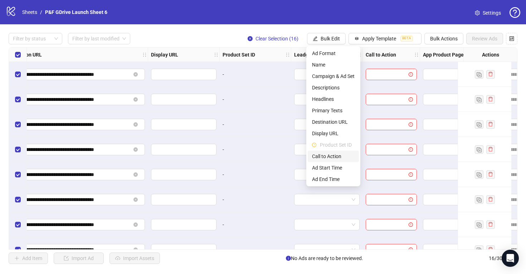
click at [329, 153] on span "Call to Action" at bounding box center [333, 157] width 43 height 8
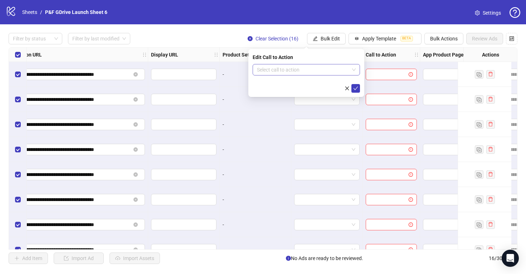
click at [281, 73] on input "search" at bounding box center [303, 69] width 92 height 11
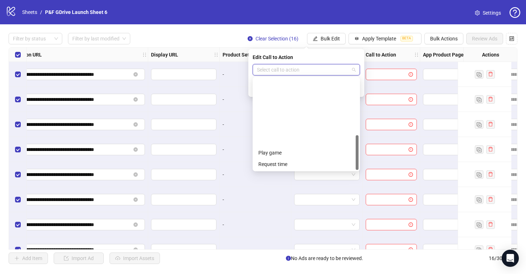
scroll to position [149, 0]
click at [274, 107] on div "Shop now" at bounding box center [306, 107] width 96 height 8
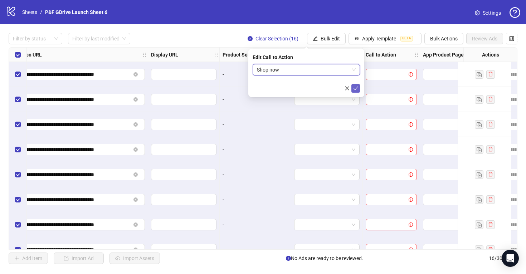
click at [357, 87] on icon "check" at bounding box center [355, 88] width 5 height 5
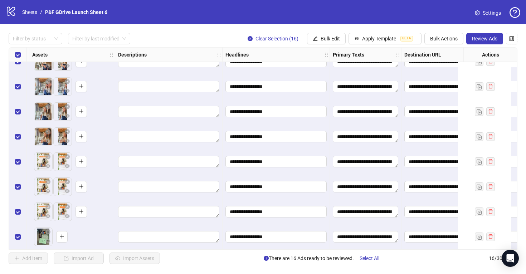
scroll to position [216, 702]
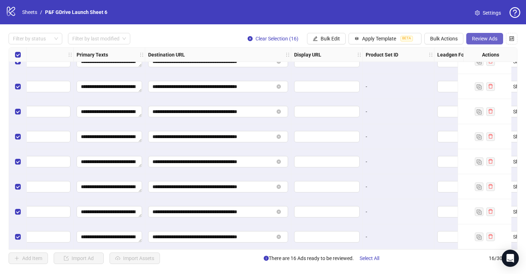
click at [475, 36] on span "Review Ads" at bounding box center [484, 39] width 25 height 6
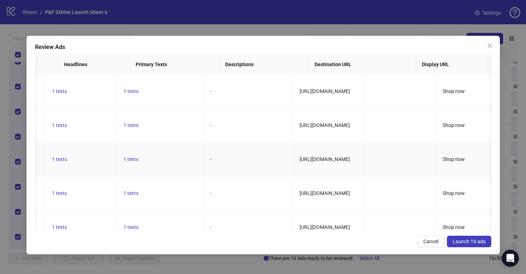
scroll to position [0, 0]
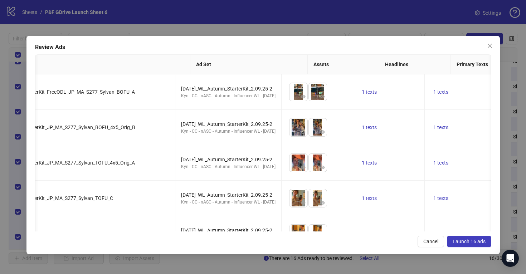
click at [465, 241] on span "Launch 16 ads" at bounding box center [469, 242] width 33 height 6
